Goal: Answer question/provide support: Share knowledge or assist other users

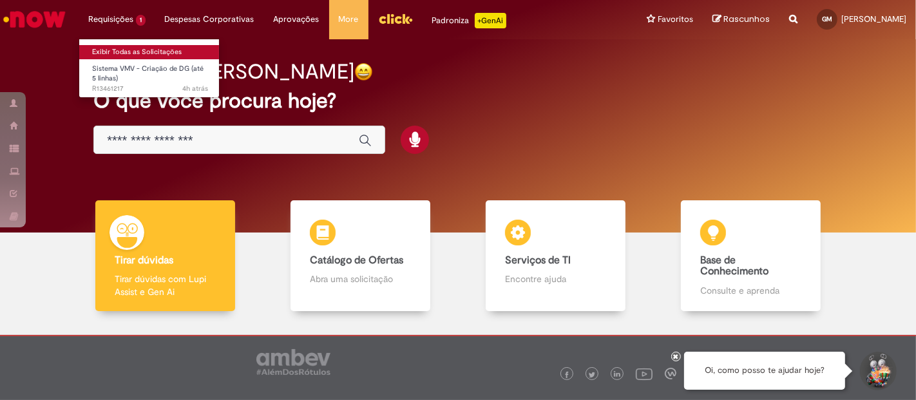
click at [135, 51] on link "Exibir Todas as Solicitações" at bounding box center [150, 52] width 142 height 14
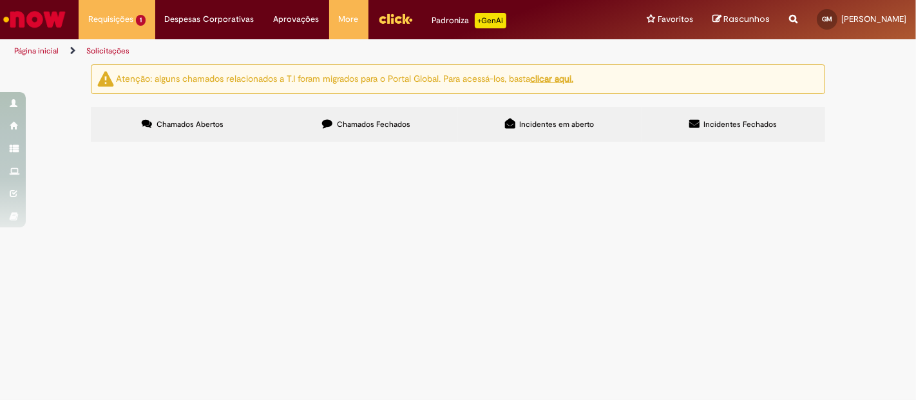
click at [0, 0] on span "ajuda pra criar duas dgs, o vmv nao esta carregando" at bounding box center [0, 0] width 0 height 0
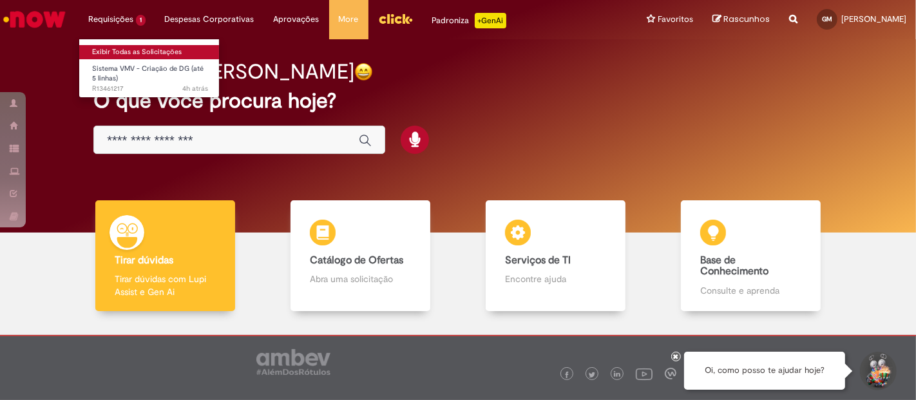
click at [140, 45] on link "Exibir Todas as Solicitações" at bounding box center [150, 52] width 142 height 14
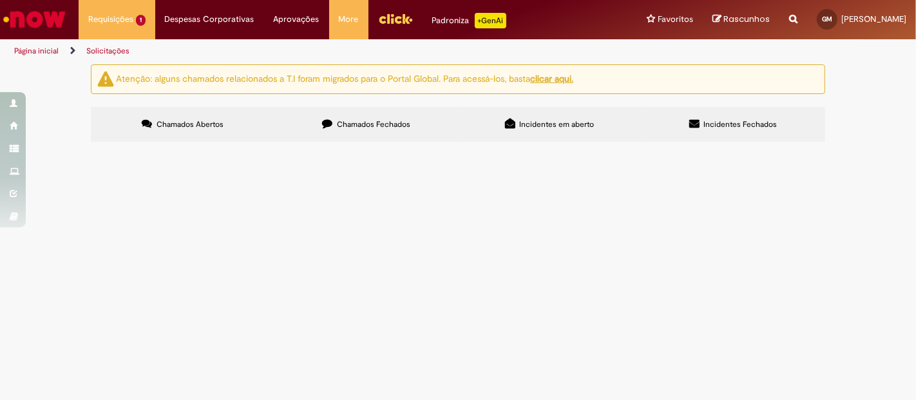
click at [0, 0] on td "ajuda pra criar duas dgs, o vmv nao esta carregando" at bounding box center [0, 0] width 0 height 0
click at [0, 0] on span "ajuda pra criar duas dgs, o vmv nao esta carregando" at bounding box center [0, 0] width 0 height 0
drag, startPoint x: 237, startPoint y: 235, endPoint x: 226, endPoint y: 224, distance: 15.5
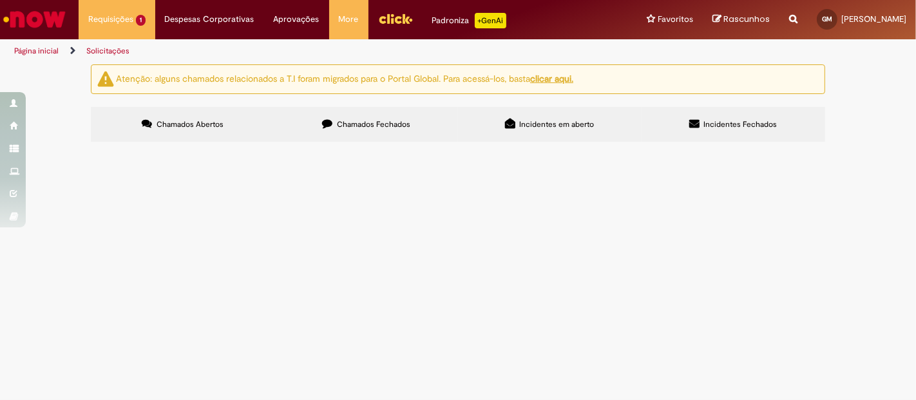
click at [0, 0] on td "Sistema VMV - Criação de DG (até 5 linhas)" at bounding box center [0, 0] width 0 height 0
click at [0, 0] on span "Sistema VMV - Criação de DG (até 5 linhas)" at bounding box center [0, 0] width 0 height 0
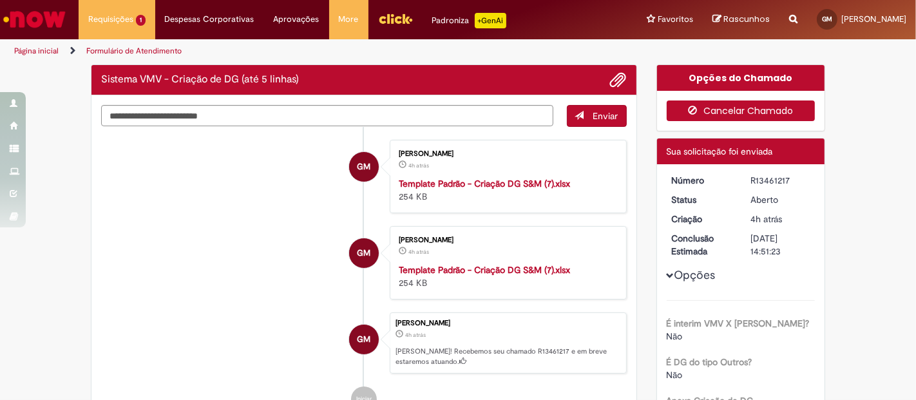
click at [724, 110] on button "Cancelar Chamado" at bounding box center [741, 110] width 149 height 21
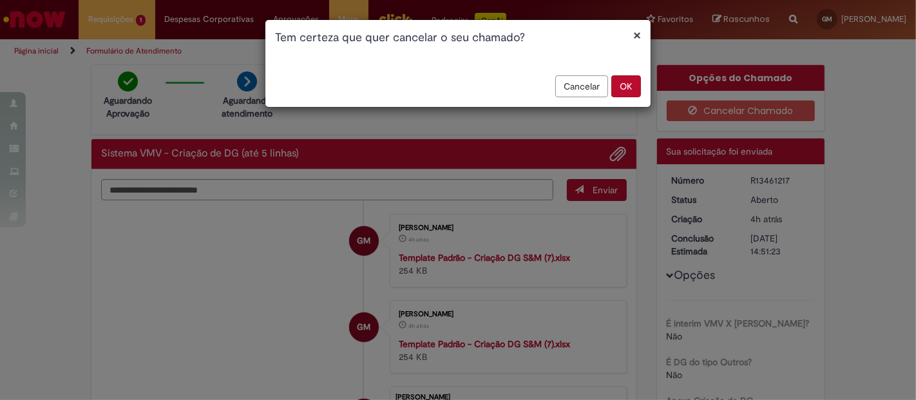
click at [620, 85] on button "OK" at bounding box center [626, 86] width 30 height 22
